Goal: Find specific page/section: Find specific page/section

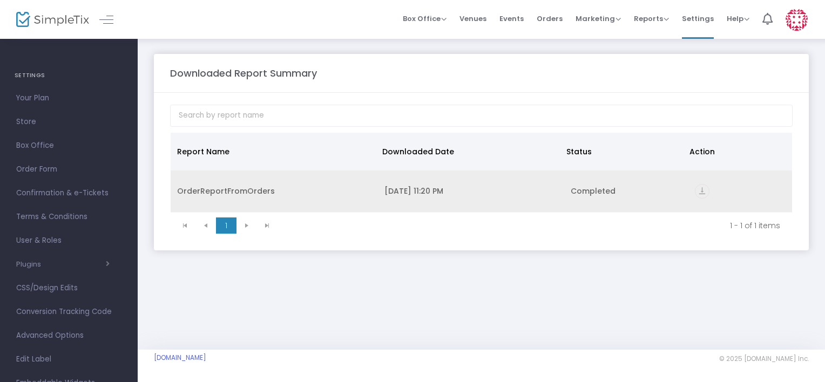
click at [252, 190] on div "OrderReportFromOrders" at bounding box center [274, 191] width 194 height 11
click at [245, 190] on div "OrderReportFromOrders" at bounding box center [274, 191] width 194 height 11
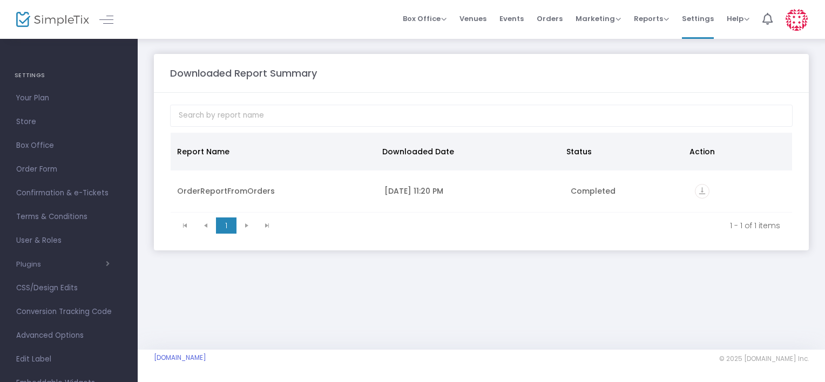
click at [66, 22] on img at bounding box center [52, 20] width 73 height 16
